Goal: Task Accomplishment & Management: Manage account settings

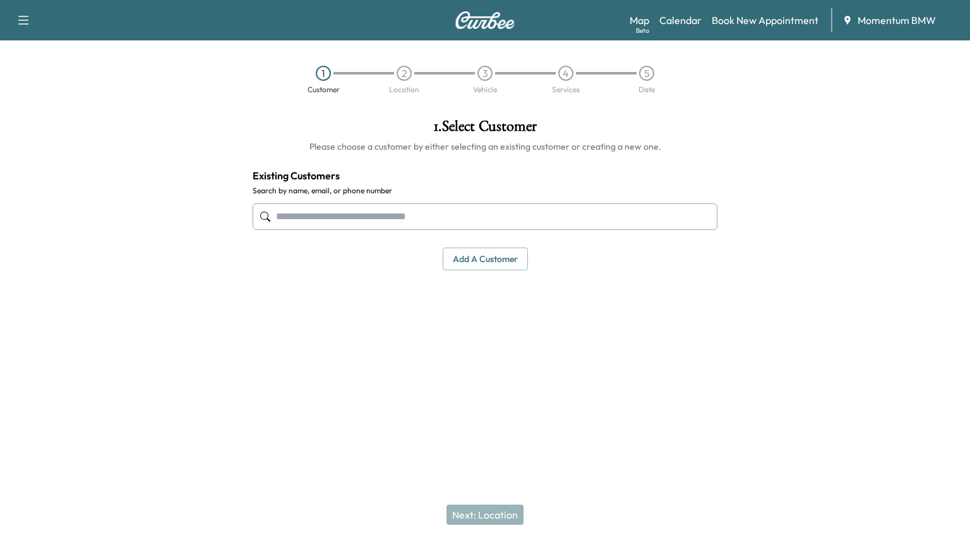
click at [697, 19] on link "Calendar" at bounding box center [680, 20] width 42 height 15
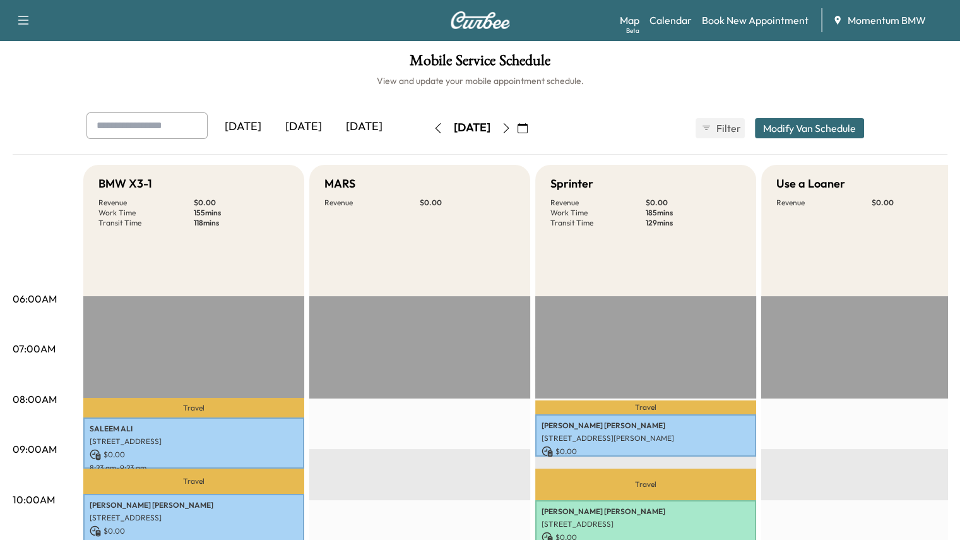
click at [511, 129] on icon "button" at bounding box center [506, 128] width 10 height 10
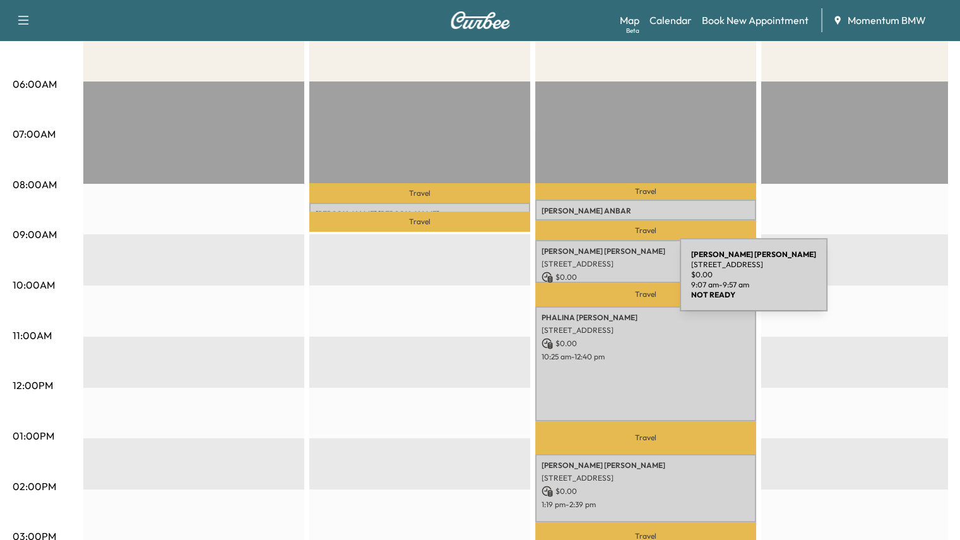
scroll to position [189, 0]
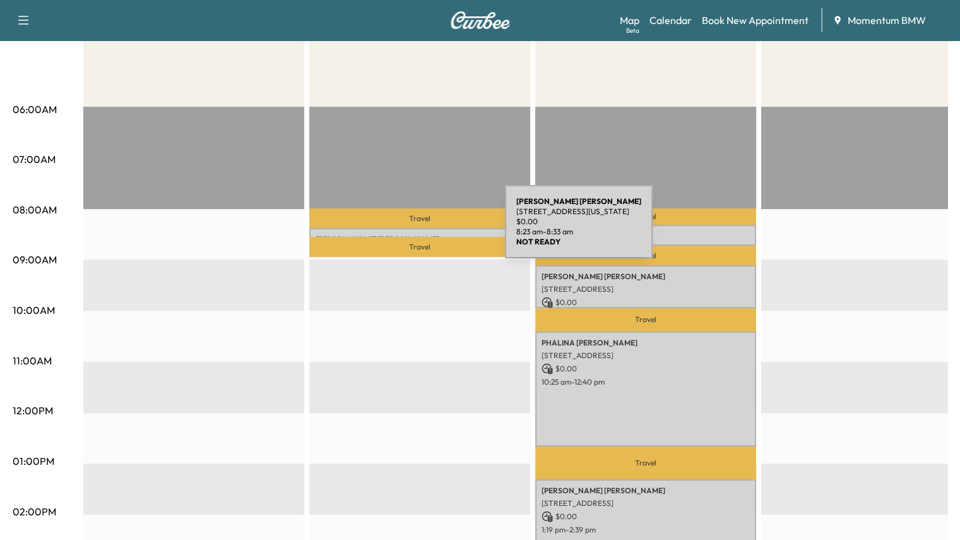
click at [410, 229] on div "[PERSON_NAME] [STREET_ADDRESS][PERSON_NAME][US_STATE] $ 0.00 8:23 am - 8:33 am" at bounding box center [419, 234] width 221 height 13
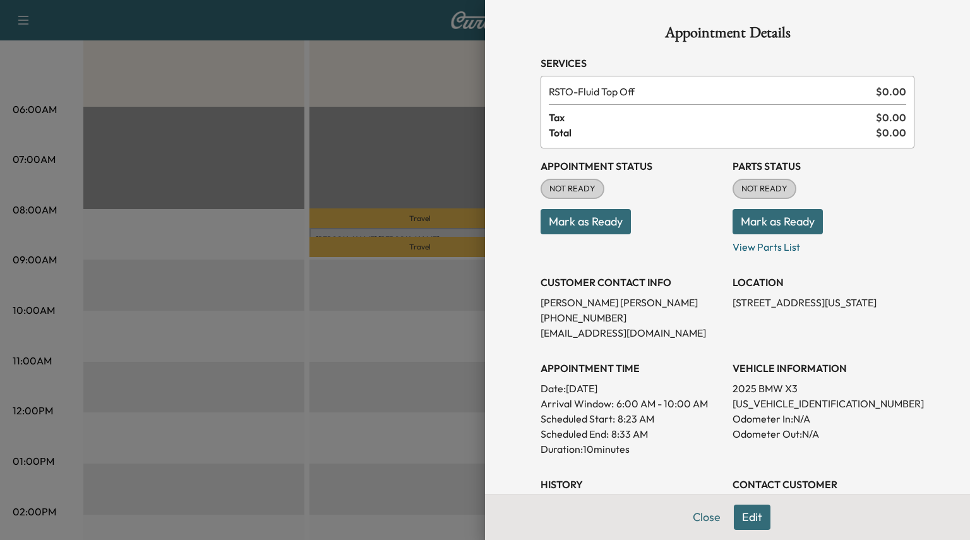
click at [737, 520] on button "Edit" at bounding box center [751, 516] width 37 height 25
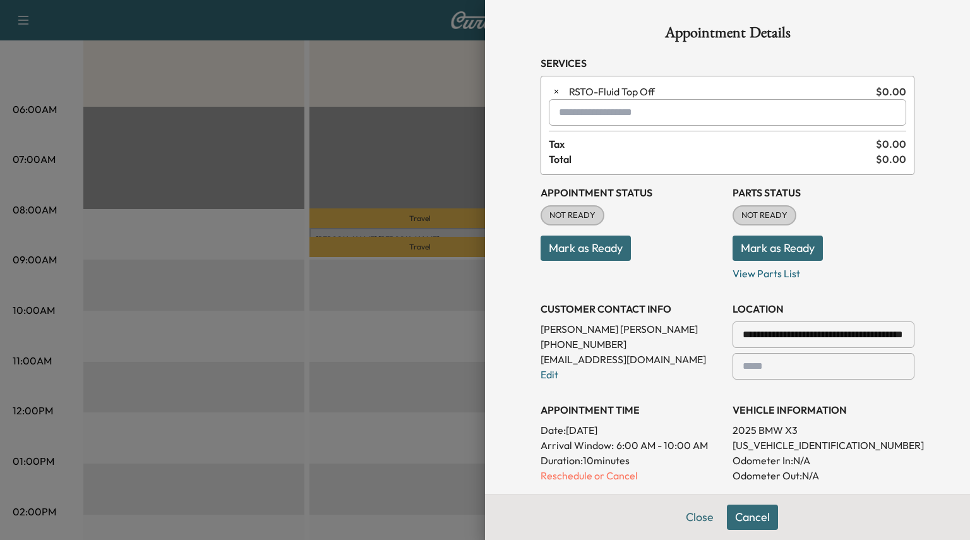
click at [606, 475] on p "Reschedule or Cancel" at bounding box center [631, 475] width 182 height 15
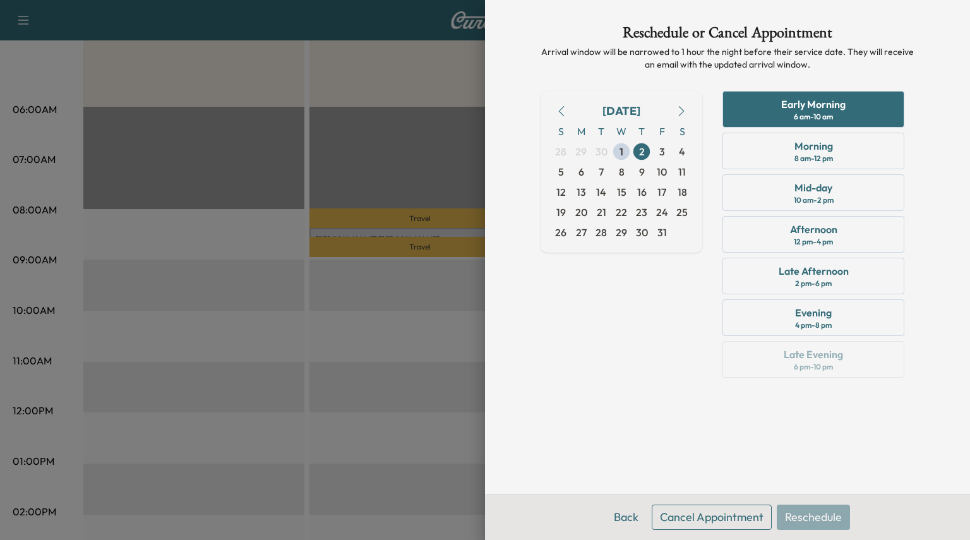
click at [704, 512] on button "Cancel Appointment" at bounding box center [711, 516] width 120 height 25
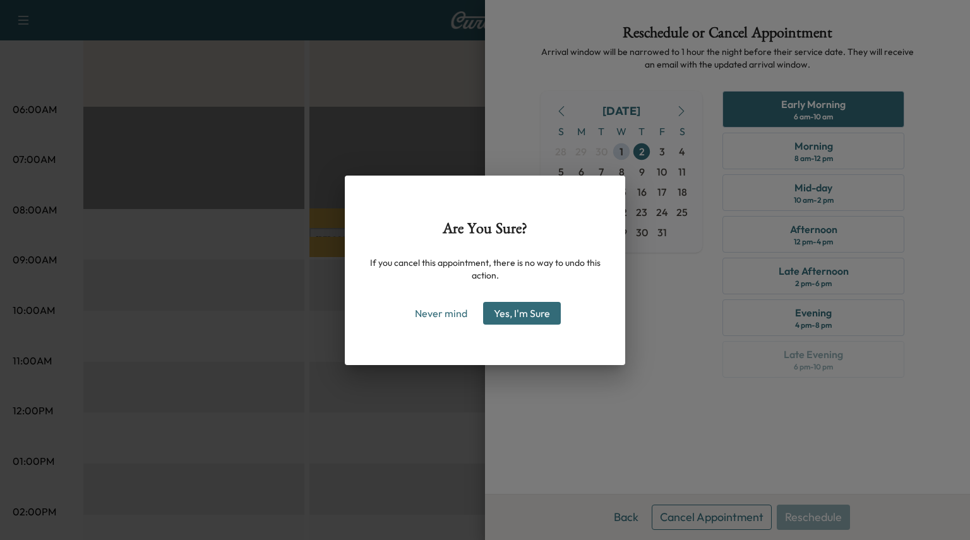
click at [518, 307] on button "Yes, I'm Sure" at bounding box center [522, 313] width 78 height 23
